Goal: Navigation & Orientation: Find specific page/section

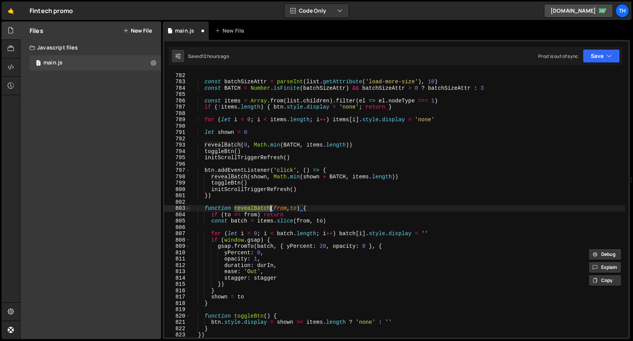
scroll to position [4944, 0]
